Goal: Find specific page/section: Find specific page/section

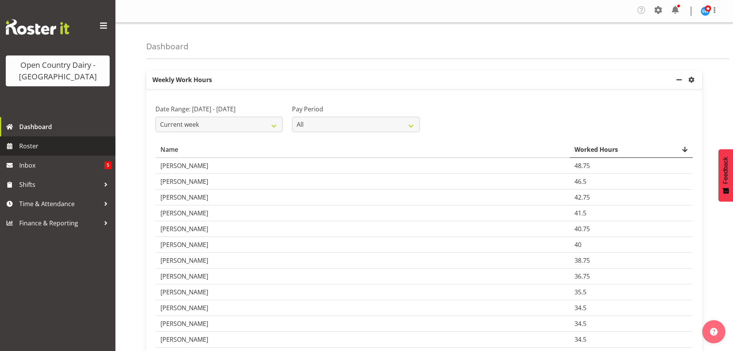
click at [45, 145] on span "Roster" at bounding box center [65, 146] width 92 height 12
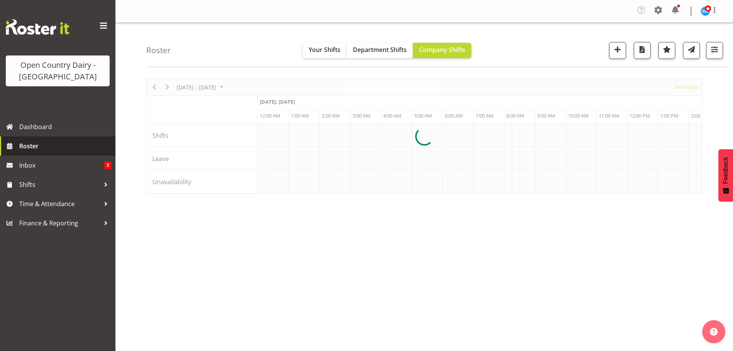
scroll to position [0, 2217]
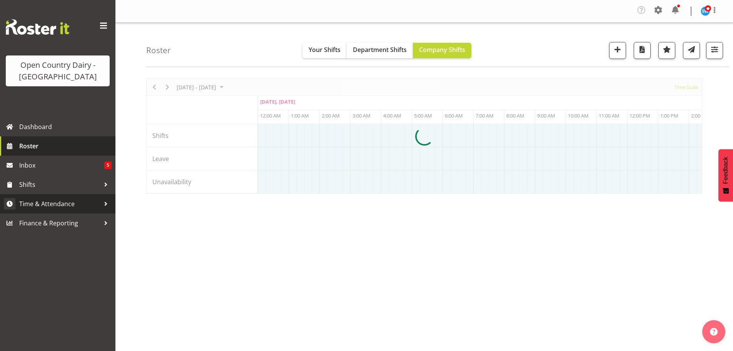
click at [45, 203] on span "Time & Attendance" at bounding box center [59, 204] width 81 height 12
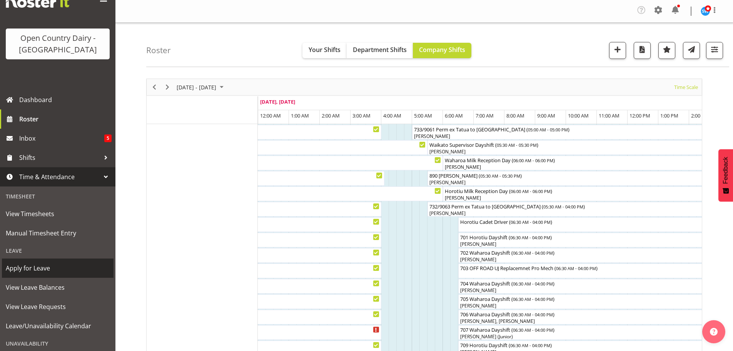
scroll to position [38, 0]
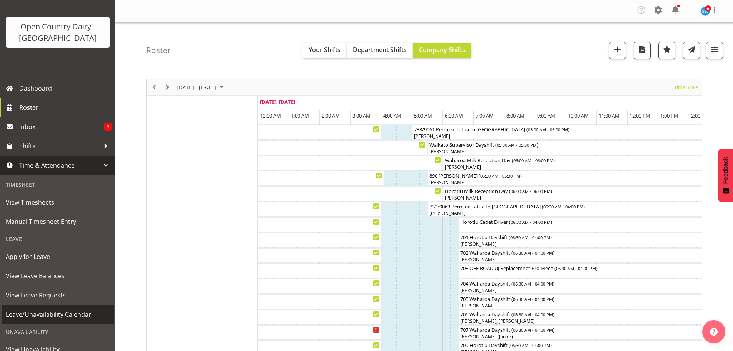
click at [74, 315] on span "Leave/Unavailability Calendar" at bounding box center [58, 314] width 104 height 12
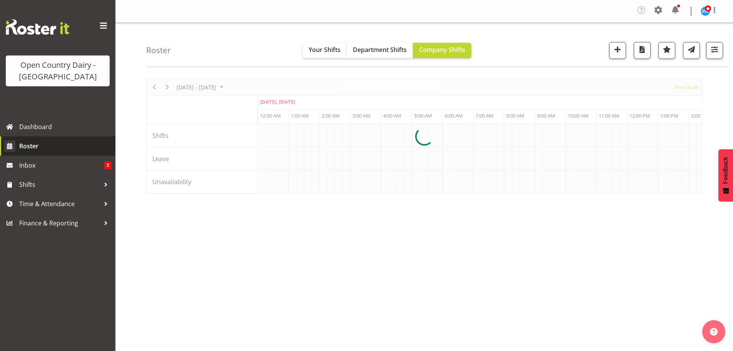
scroll to position [0, 2217]
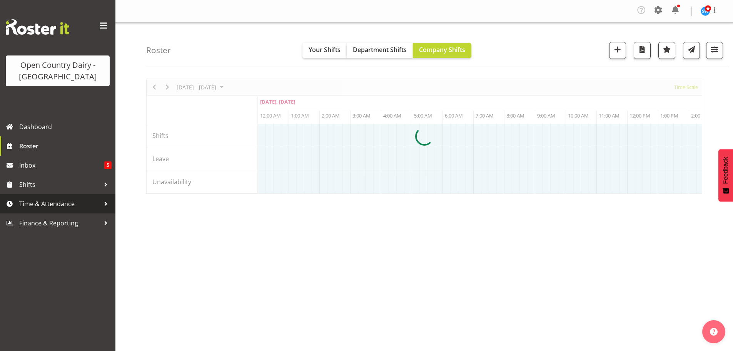
click at [43, 203] on span "Time & Attendance" at bounding box center [59, 204] width 81 height 12
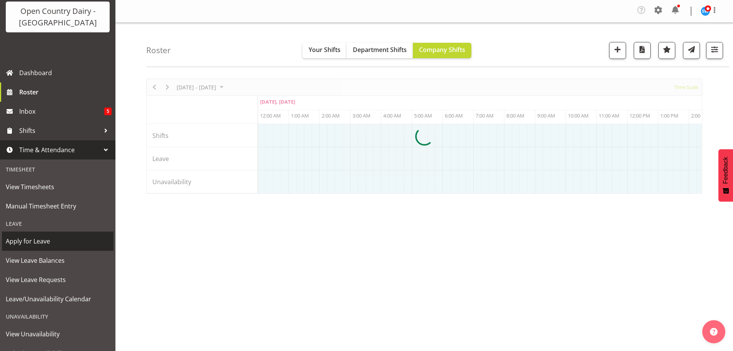
scroll to position [87, 0]
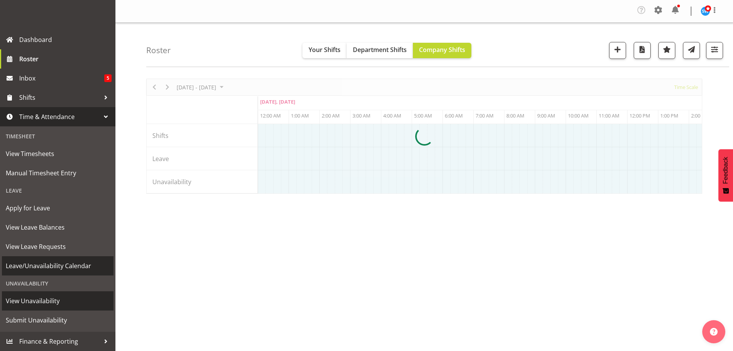
click at [59, 264] on span "Leave/Unavailability Calendar" at bounding box center [58, 266] width 104 height 12
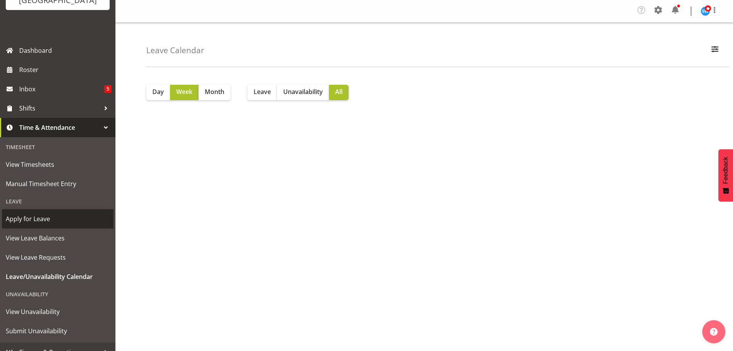
scroll to position [87, 0]
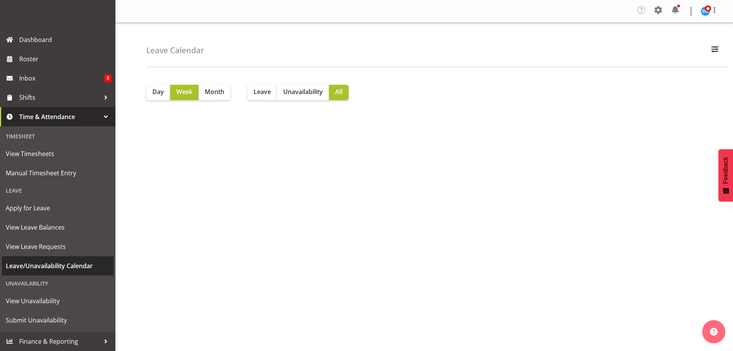
click at [68, 265] on span "Leave/Unavailability Calendar" at bounding box center [58, 266] width 104 height 12
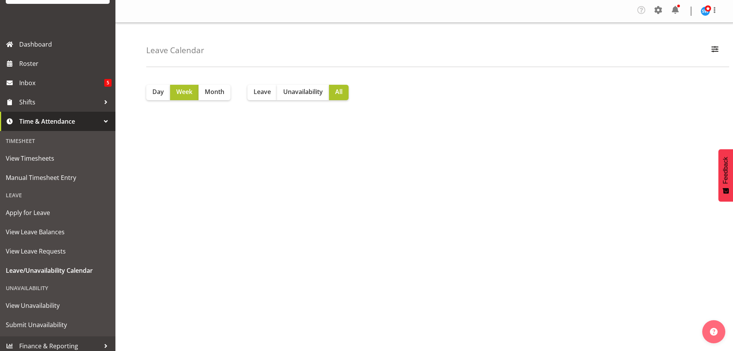
scroll to position [87, 0]
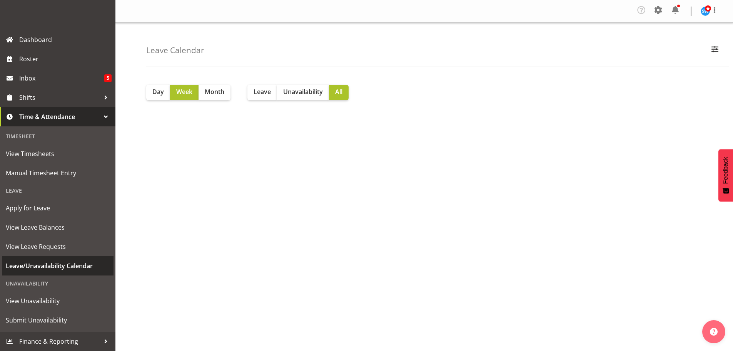
click at [72, 265] on span "Leave/Unavailability Calendar" at bounding box center [58, 266] width 104 height 12
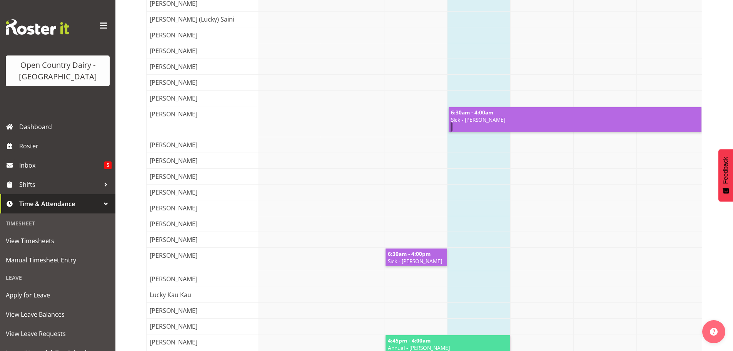
scroll to position [654, 0]
